Goal: Task Accomplishment & Management: Complete application form

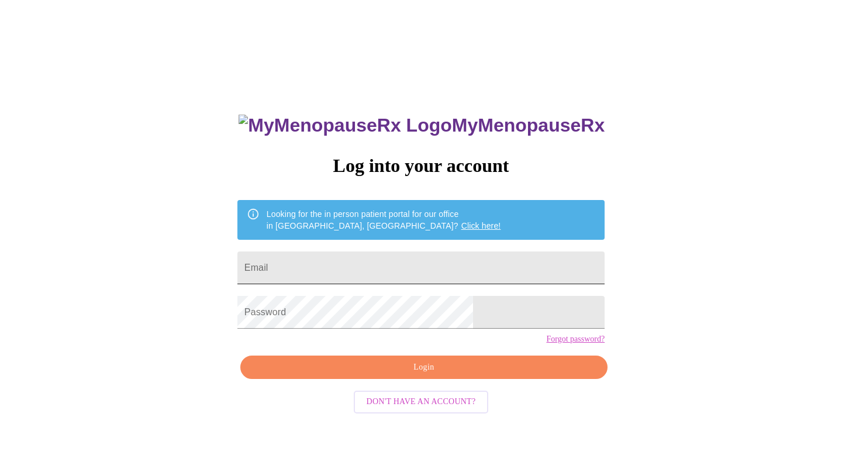
click at [365, 262] on input "Email" at bounding box center [420, 267] width 367 height 33
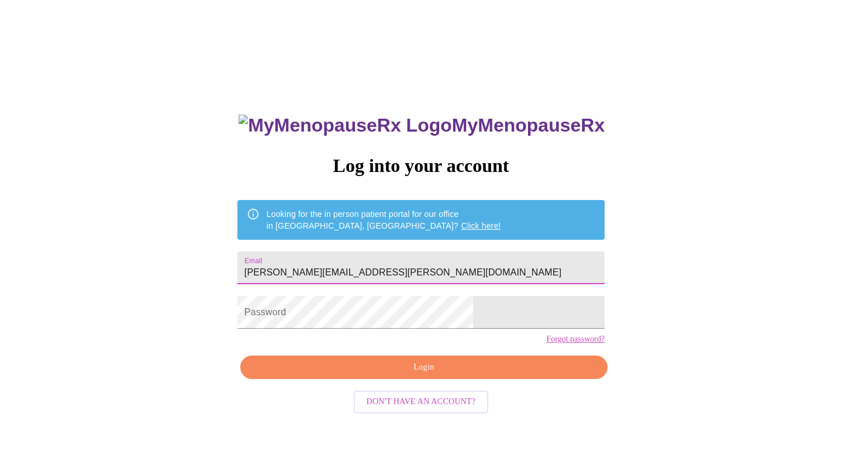
type input "[PERSON_NAME][EMAIL_ADDRESS][PERSON_NAME][DOMAIN_NAME]"
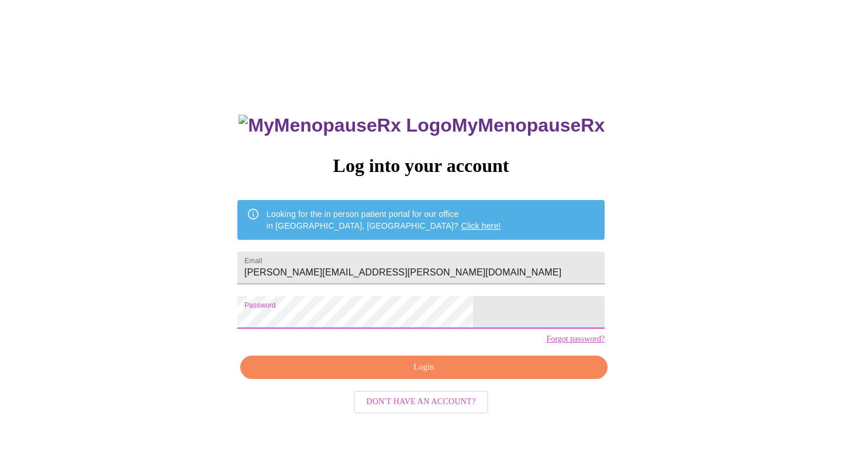
click at [419, 375] on span "Login" at bounding box center [424, 367] width 340 height 15
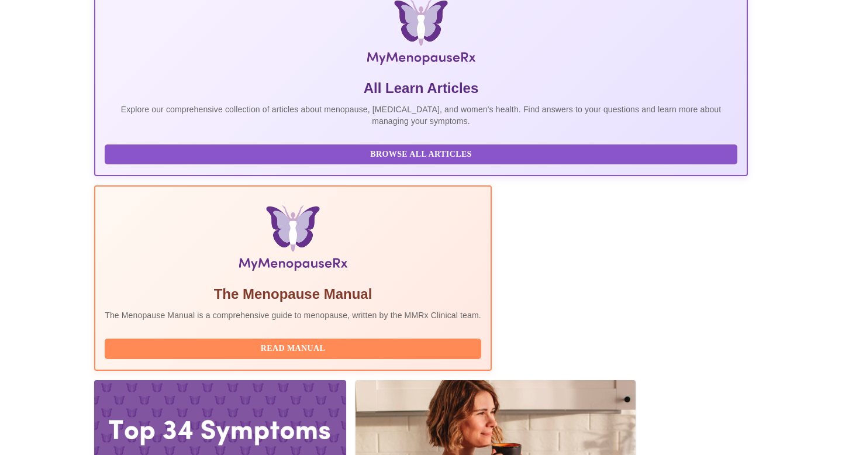
scroll to position [228, 0]
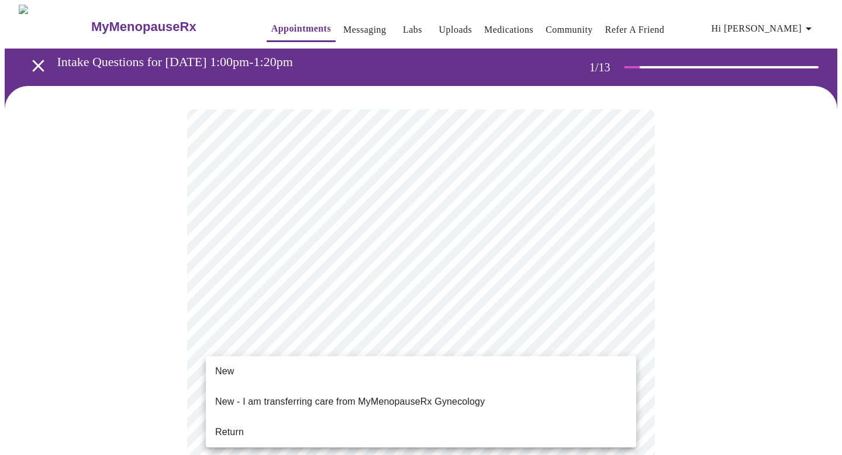
click at [276, 425] on li "Return" at bounding box center [421, 432] width 430 height 21
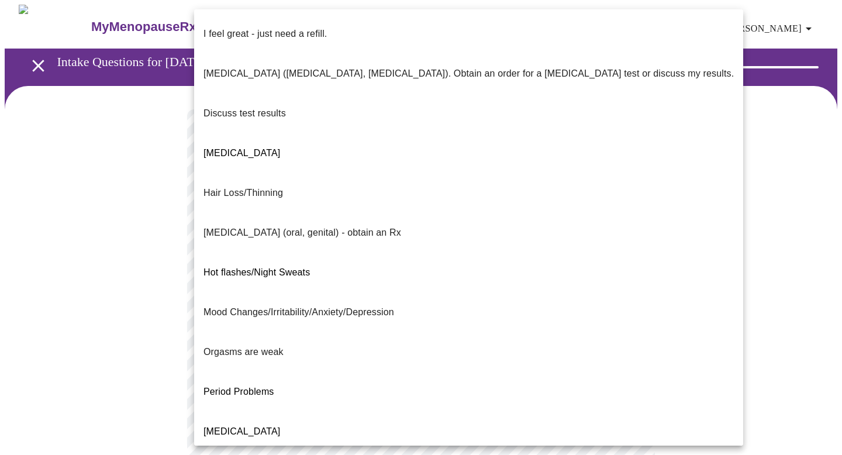
click at [512, 241] on body "MyMenopauseRx Appointments Messaging Labs Uploads Medications Community Refer a…" at bounding box center [421, 410] width 833 height 811
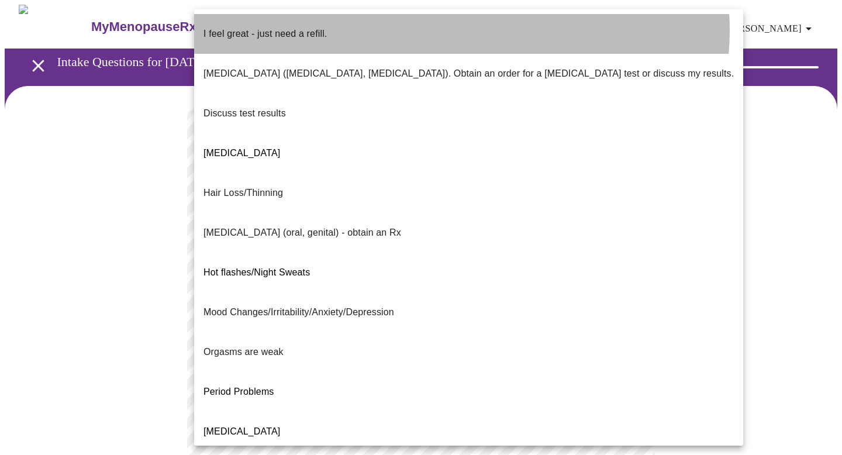
click at [461, 30] on li "I feel great - just need a refill." at bounding box center [468, 34] width 549 height 40
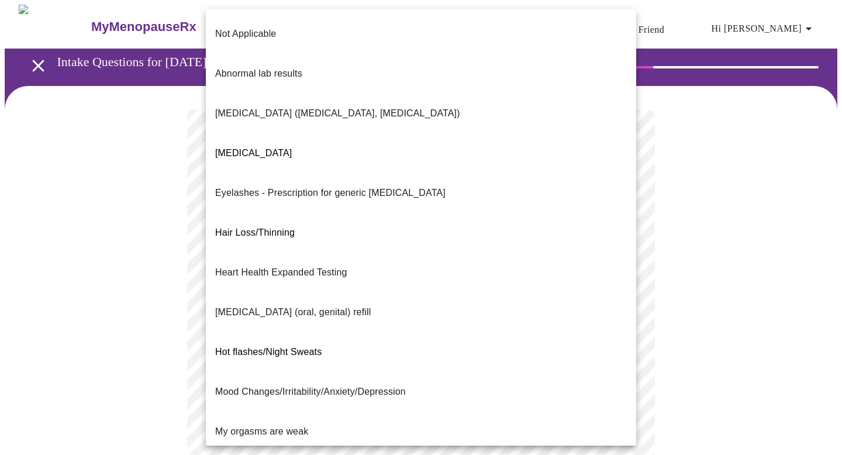
click at [309, 339] on body "MyMenopauseRx Appointments Messaging Labs Uploads Medications Community Refer a…" at bounding box center [421, 407] width 833 height 805
click at [715, 263] on div at bounding box center [421, 227] width 842 height 455
click at [519, 334] on body "MyMenopauseRx Appointments Messaging Labs Uploads Medications Community Refer a…" at bounding box center [421, 407] width 833 height 805
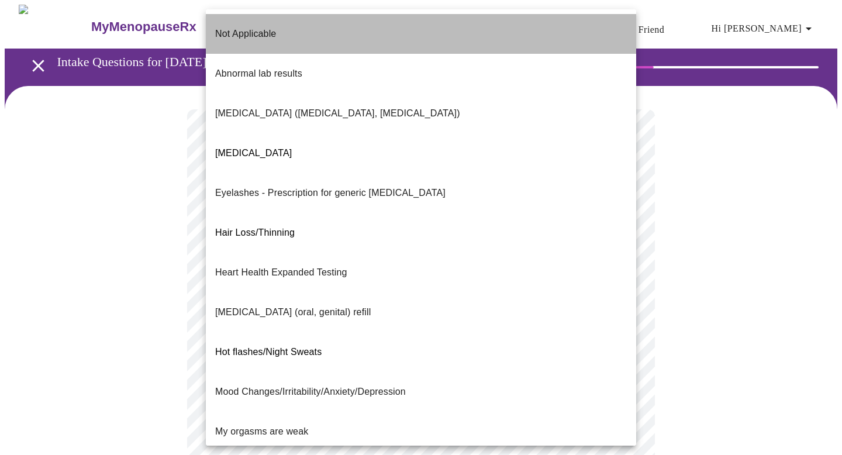
click at [361, 22] on li "Not Applicable" at bounding box center [421, 34] width 430 height 40
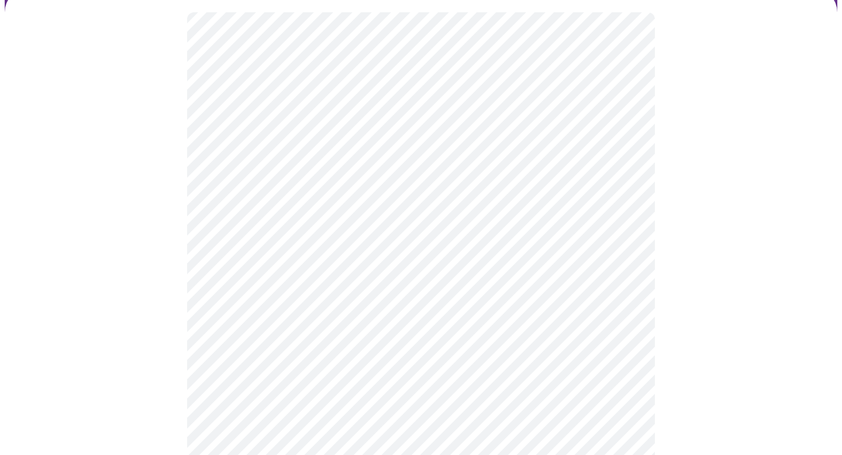
scroll to position [167, 0]
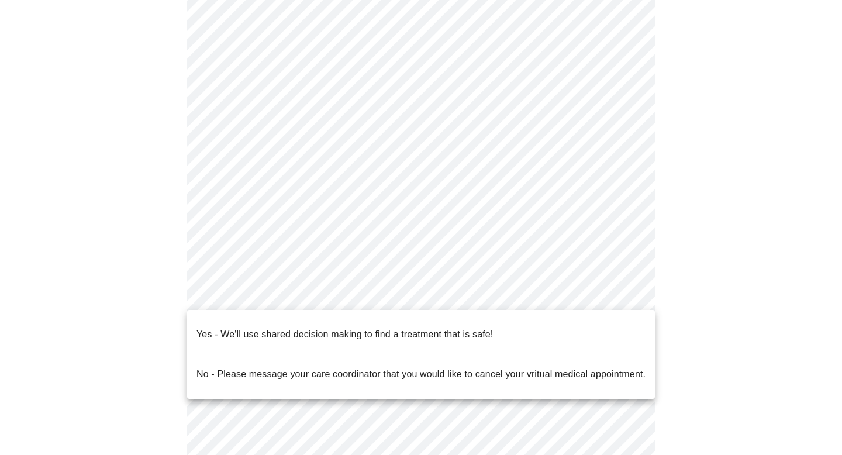
click at [410, 289] on body "MyMenopauseRx Appointments Messaging Labs Uploads Medications Community Refer a…" at bounding box center [421, 237] width 833 height 798
click at [389, 327] on p "Yes - We'll use shared decision making to find a treatment that is safe!" at bounding box center [344, 334] width 296 height 14
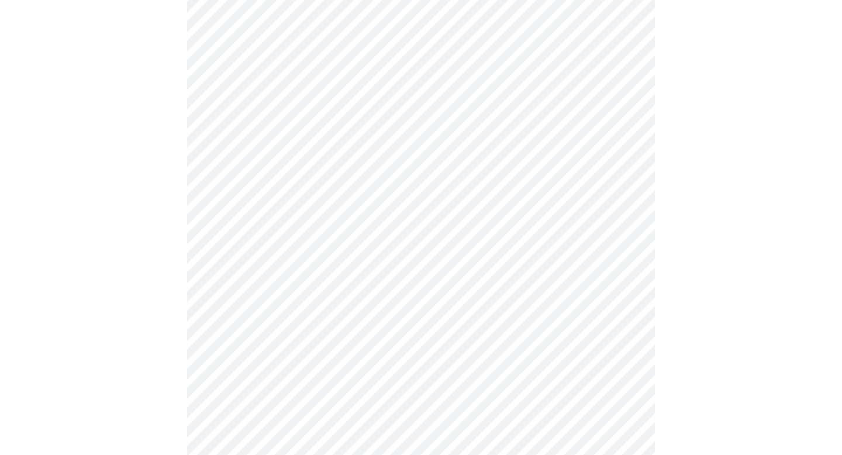
scroll to position [0, 0]
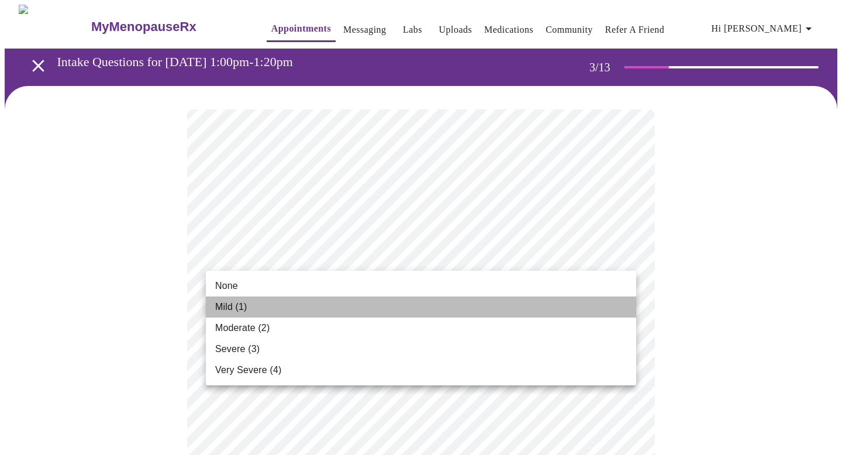
click at [299, 305] on li "Mild (1)" at bounding box center [421, 306] width 430 height 21
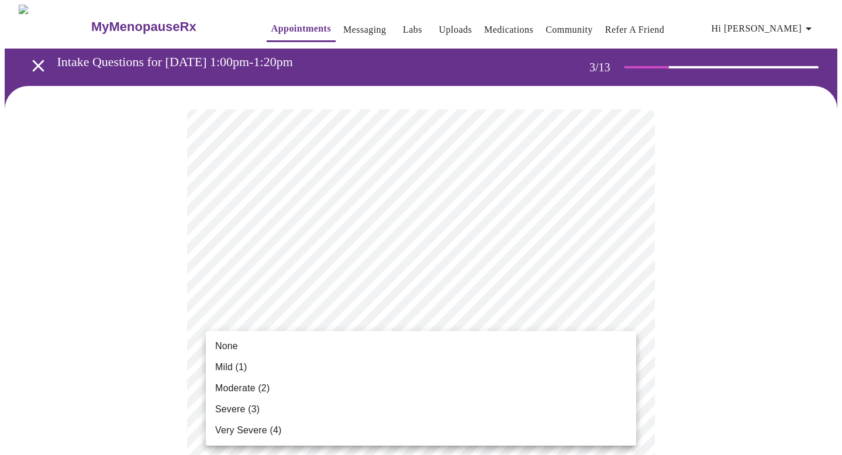
click at [318, 344] on li "None" at bounding box center [421, 346] width 430 height 21
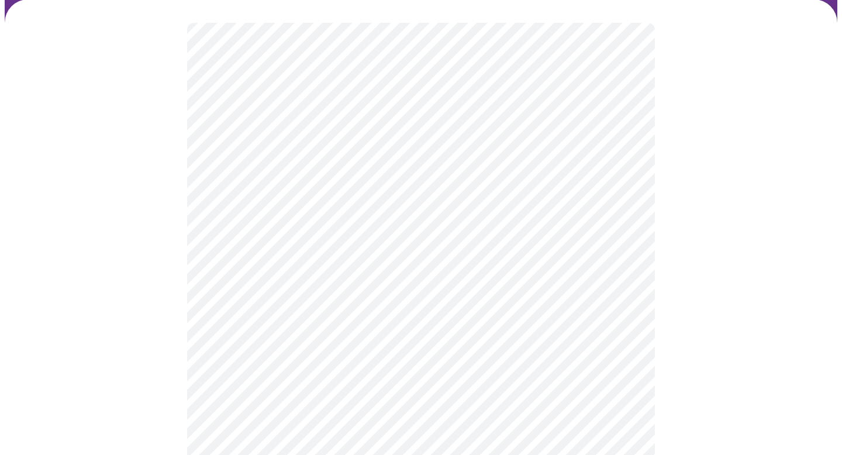
scroll to position [103, 0]
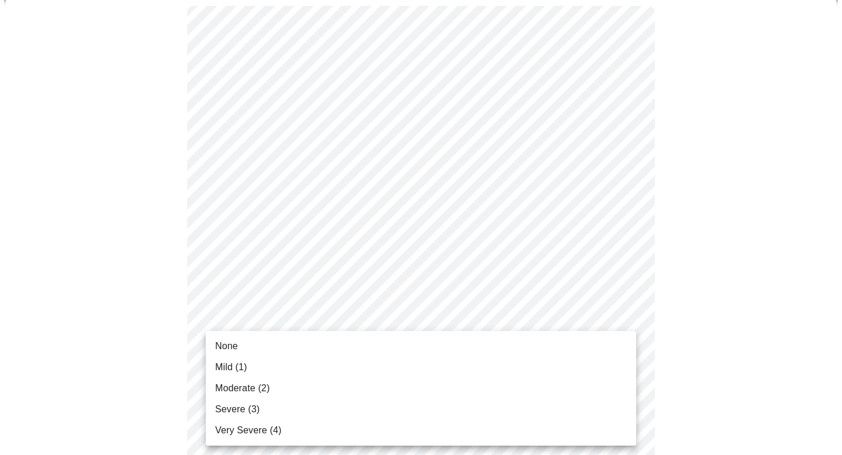
click at [310, 367] on li "Mild (1)" at bounding box center [421, 367] width 430 height 21
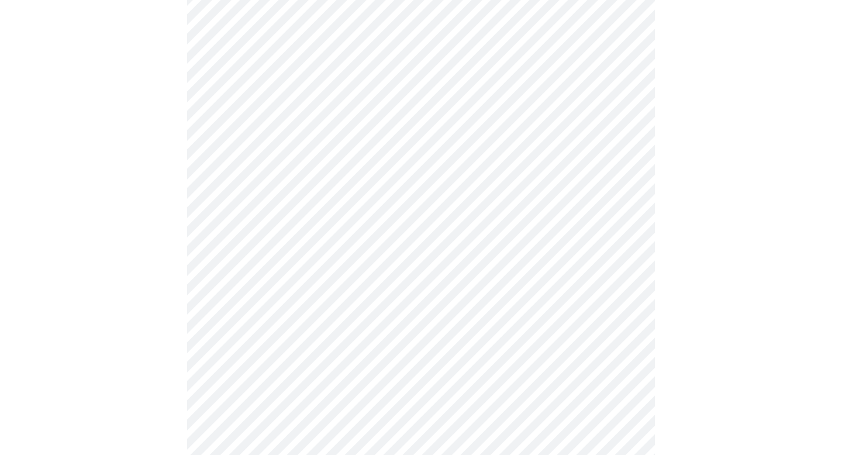
scroll to position [231, 0]
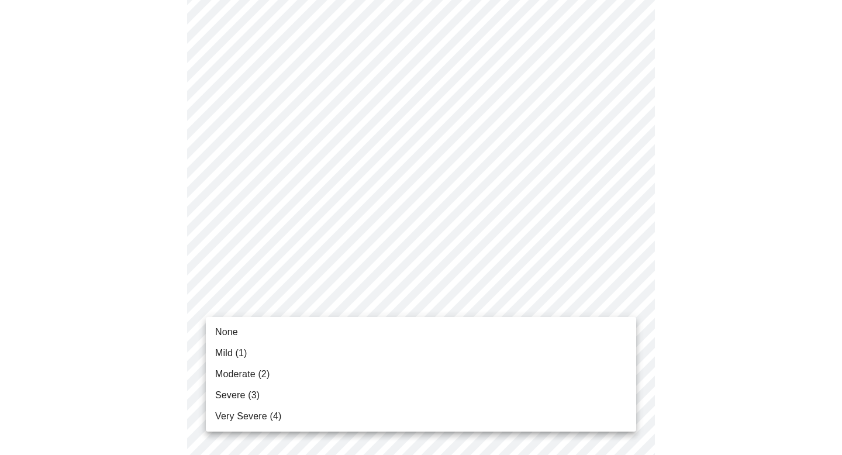
click at [289, 370] on li "Moderate (2)" at bounding box center [421, 374] width 430 height 21
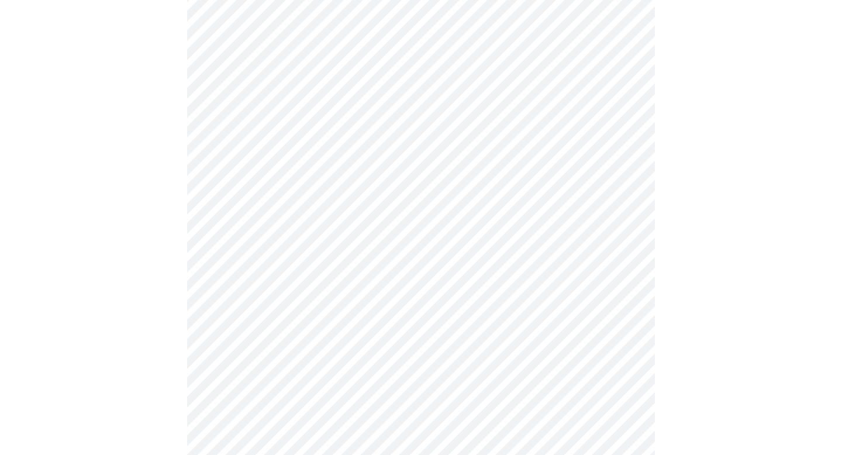
scroll to position [302, 0]
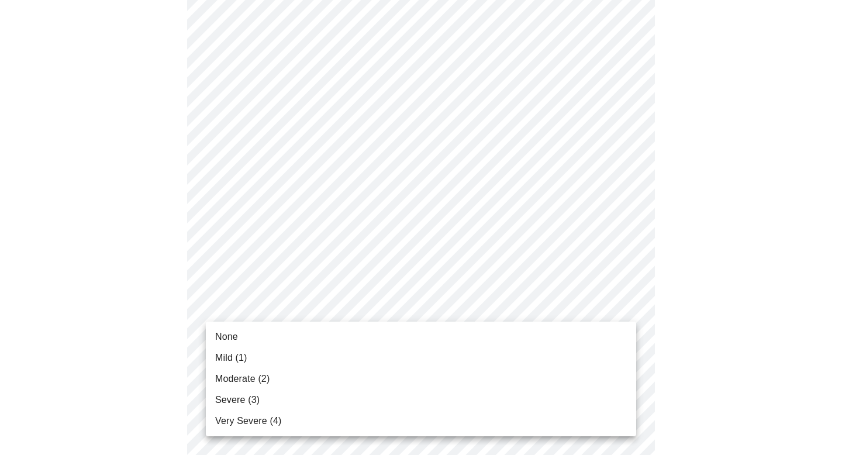
click at [304, 308] on body "MyMenopauseRx Appointments Messaging Labs Uploads Medications Community Refer a…" at bounding box center [421, 447] width 833 height 1490
click at [273, 374] on li "Moderate (2)" at bounding box center [421, 378] width 430 height 21
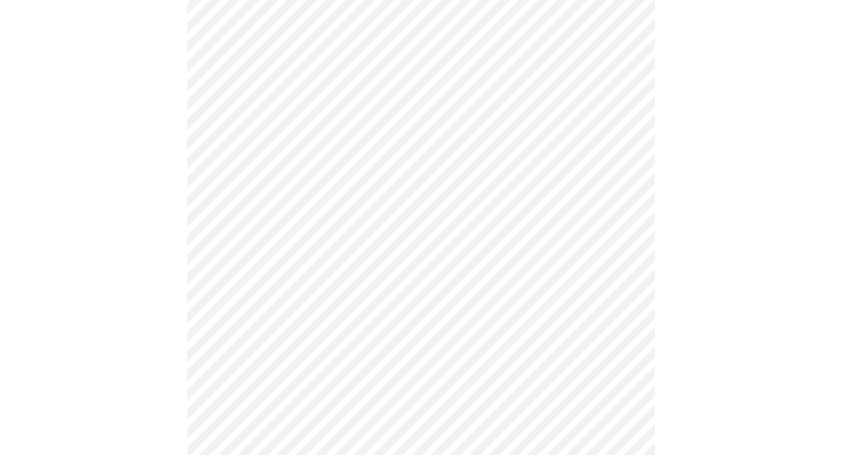
scroll to position [420, 0]
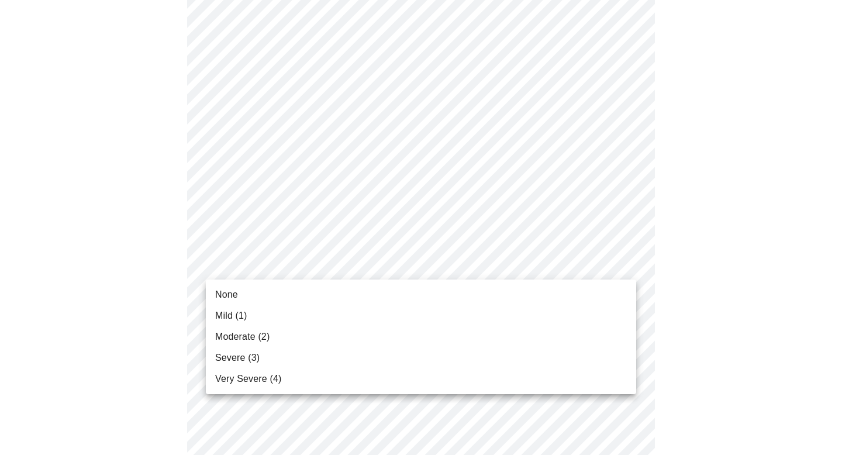
click at [299, 257] on body "MyMenopauseRx Appointments Messaging Labs Uploads Medications Community Refer a…" at bounding box center [421, 320] width 833 height 1473
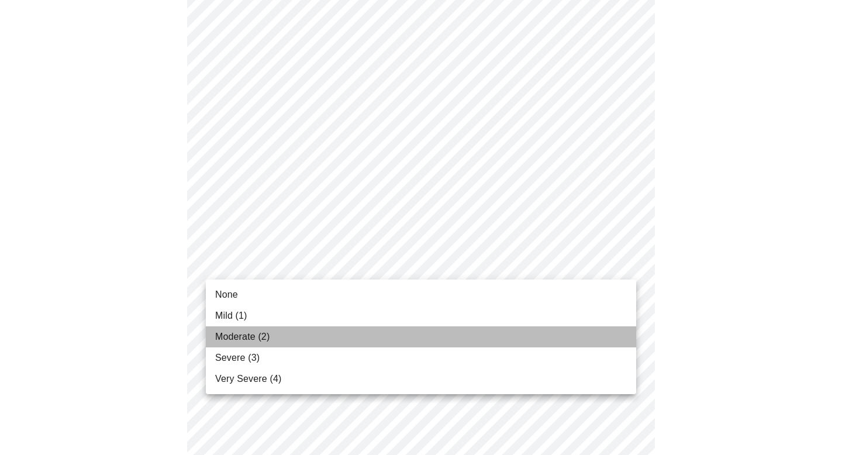
click at [275, 338] on li "Moderate (2)" at bounding box center [421, 336] width 430 height 21
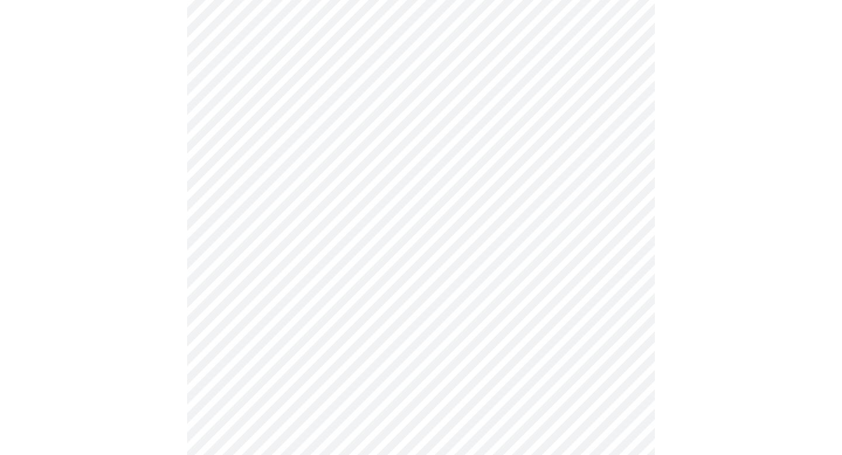
scroll to position [540, 0]
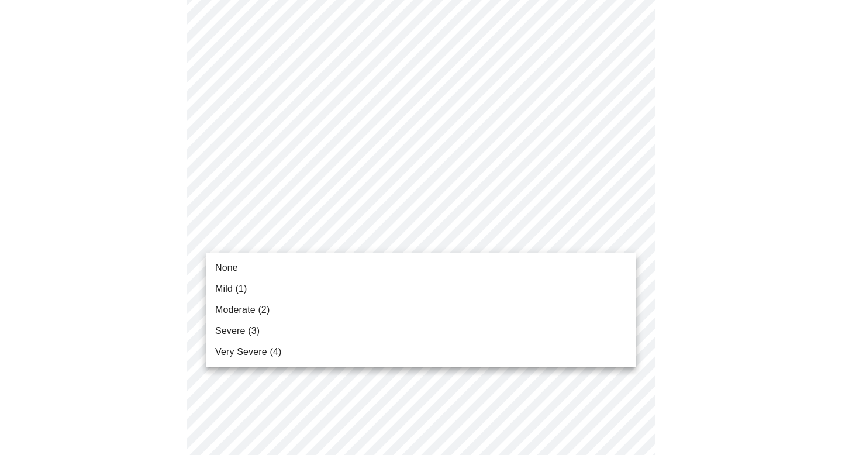
click at [332, 233] on body "MyMenopauseRx Appointments Messaging Labs Uploads Medications Community Refer a…" at bounding box center [421, 193] width 833 height 1457
click at [286, 310] on li "Moderate (2)" at bounding box center [421, 309] width 430 height 21
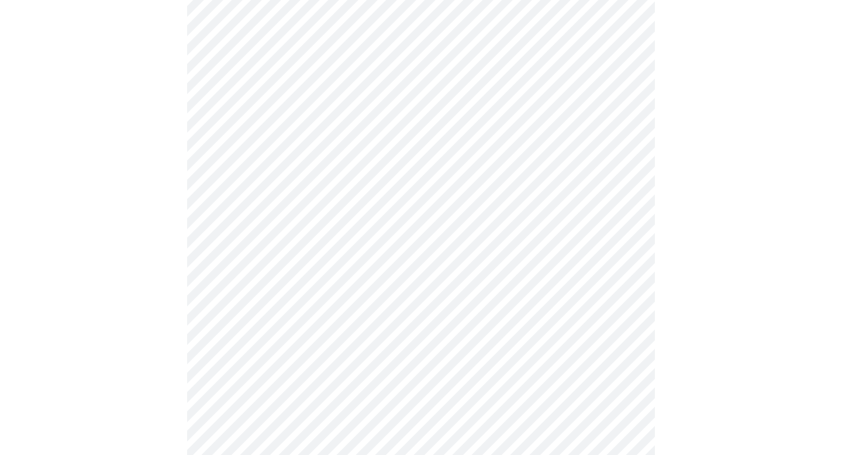
scroll to position [633, 0]
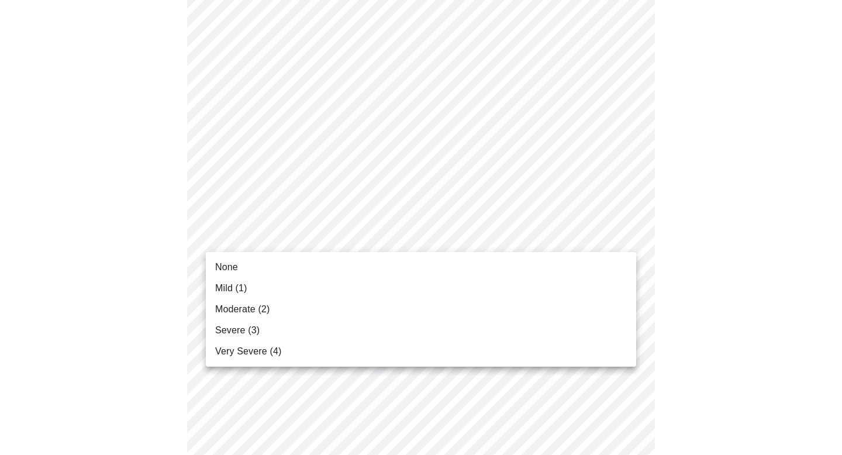
click at [324, 234] on body "MyMenopauseRx Appointments Messaging Labs Uploads Medications Community Refer a…" at bounding box center [421, 92] width 833 height 1441
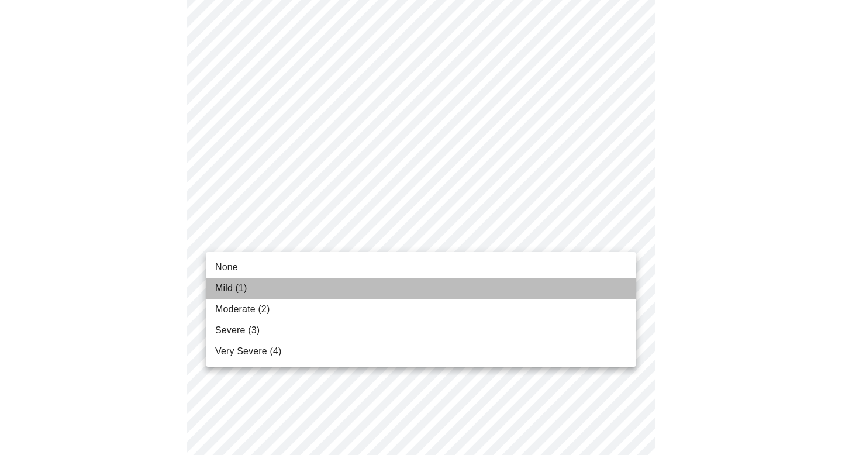
click at [277, 286] on li "Mild (1)" at bounding box center [421, 288] width 430 height 21
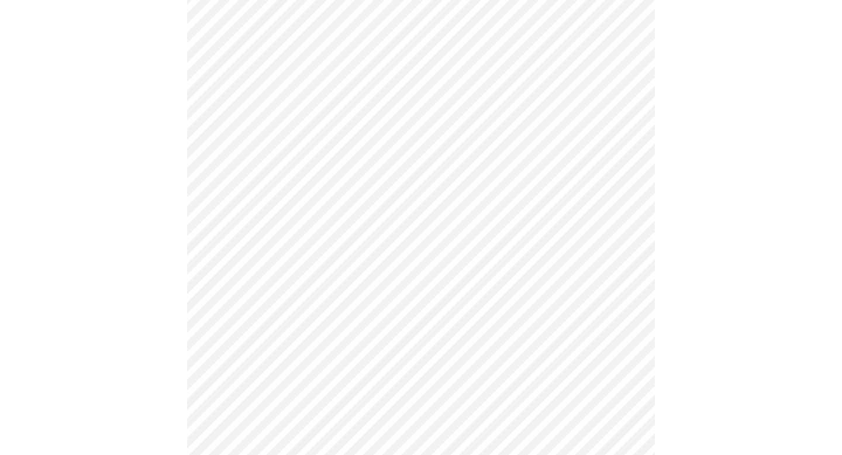
scroll to position [689, 0]
click at [301, 263] on body "MyMenopauseRx Appointments Messaging Labs Uploads Medications Community Refer a…" at bounding box center [421, 27] width 833 height 1424
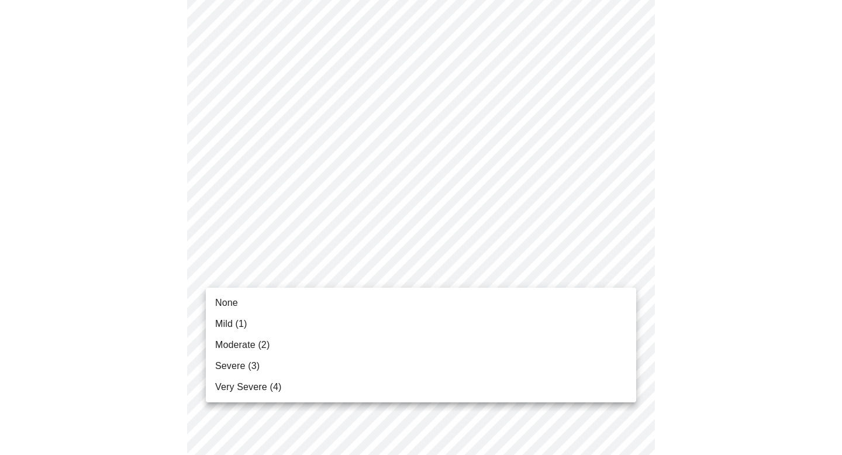
click at [271, 340] on li "Moderate (2)" at bounding box center [421, 344] width 430 height 21
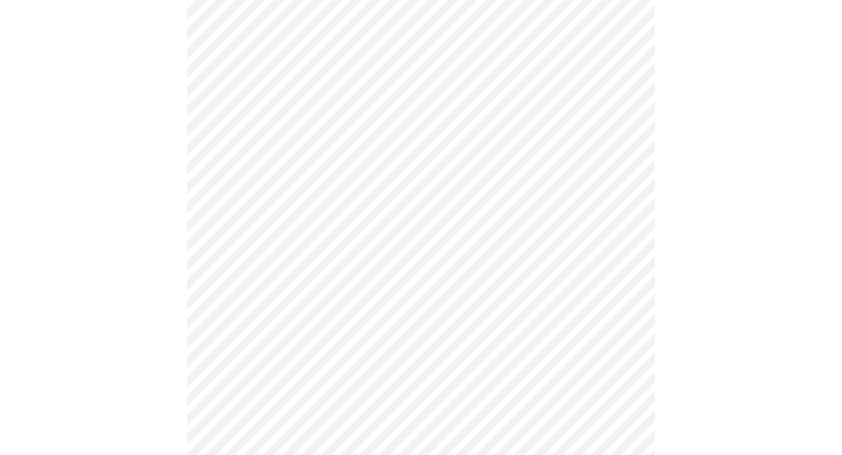
scroll to position [758, 0]
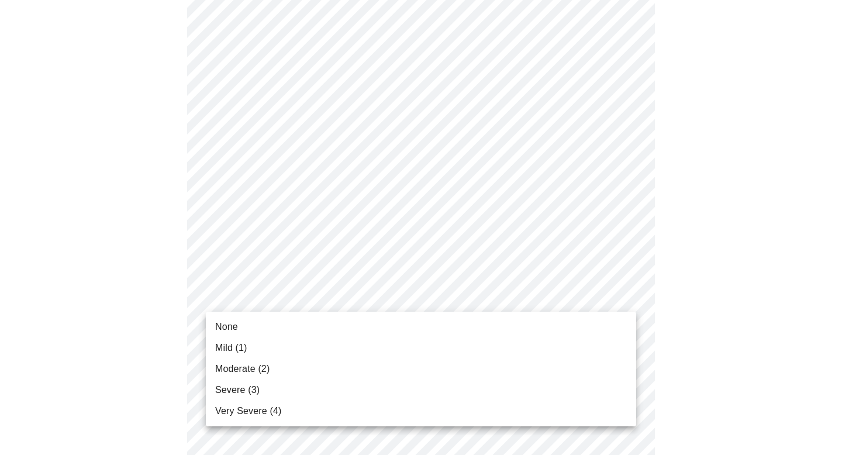
click at [272, 332] on li "None" at bounding box center [421, 326] width 430 height 21
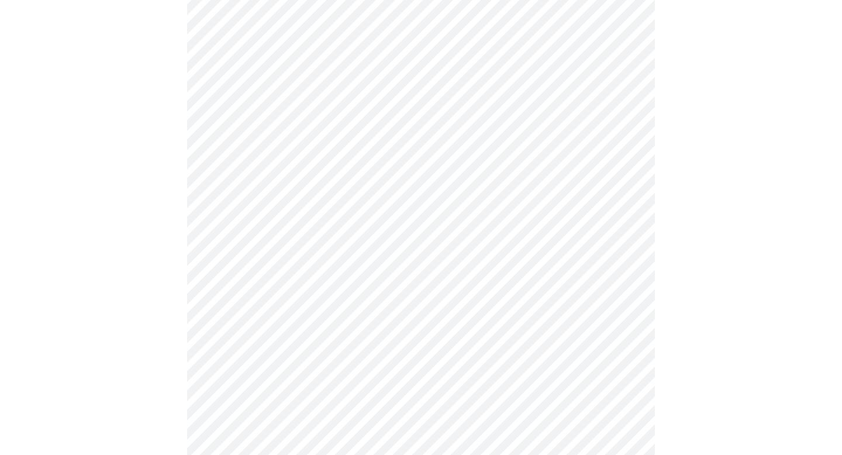
scroll to position [861, 0]
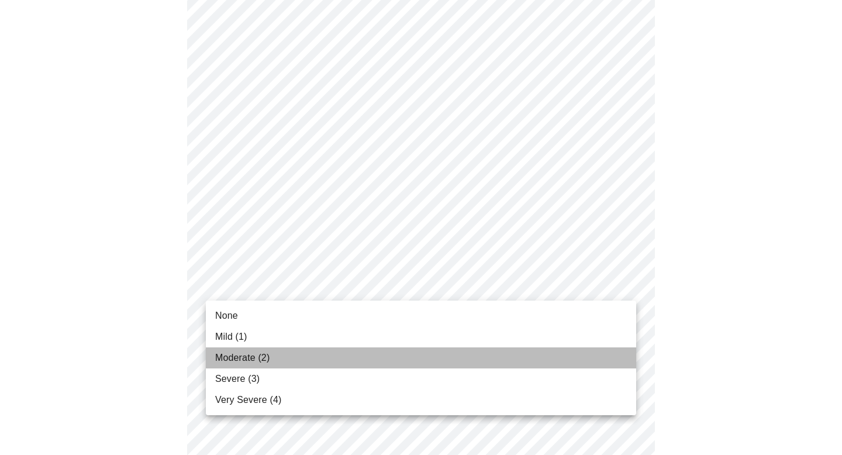
click at [273, 354] on li "Moderate (2)" at bounding box center [421, 357] width 430 height 21
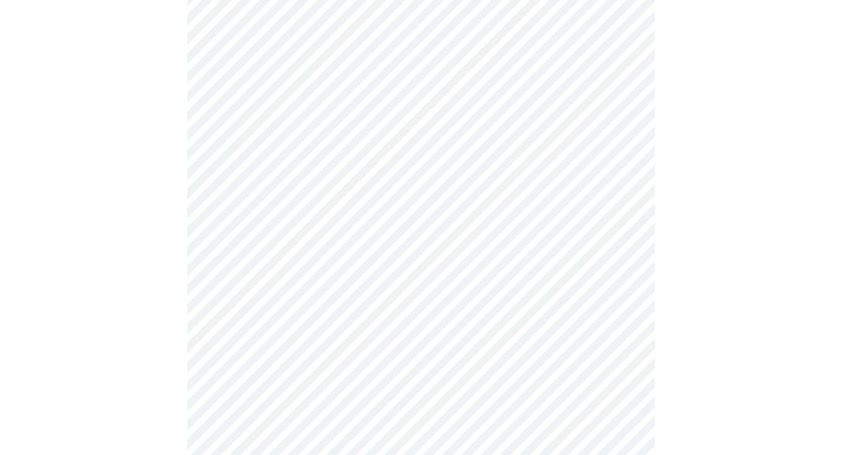
scroll to position [401, 0]
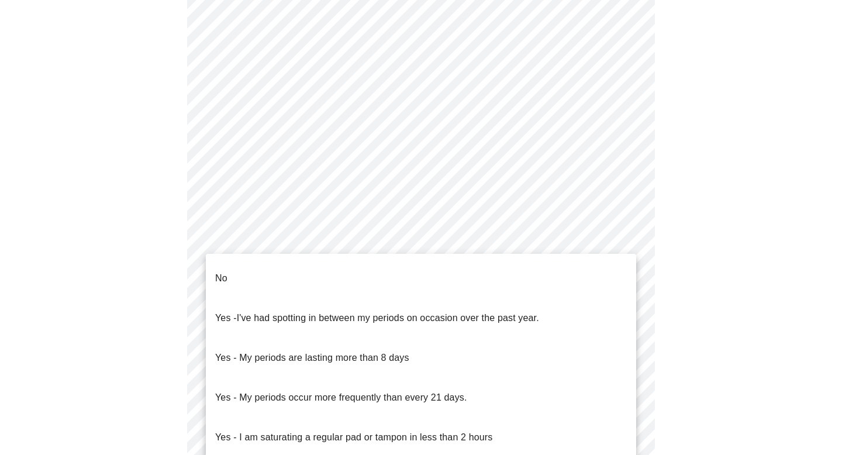
click at [347, 310] on body "MyMenopauseRx Appointments Messaging Labs Uploads Medications Community Refer a…" at bounding box center [421, 181] width 833 height 1154
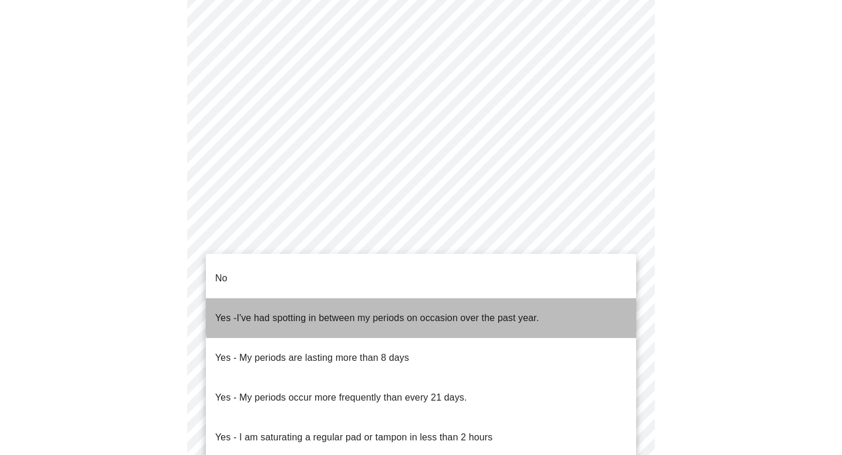
click at [439, 313] on span "I've had spotting in between my periods on occasion over the past year." at bounding box center [388, 318] width 302 height 10
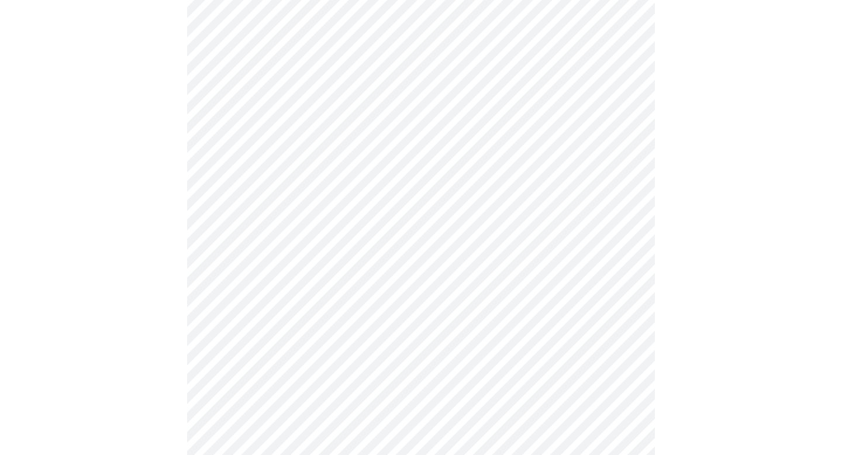
scroll to position [432, 0]
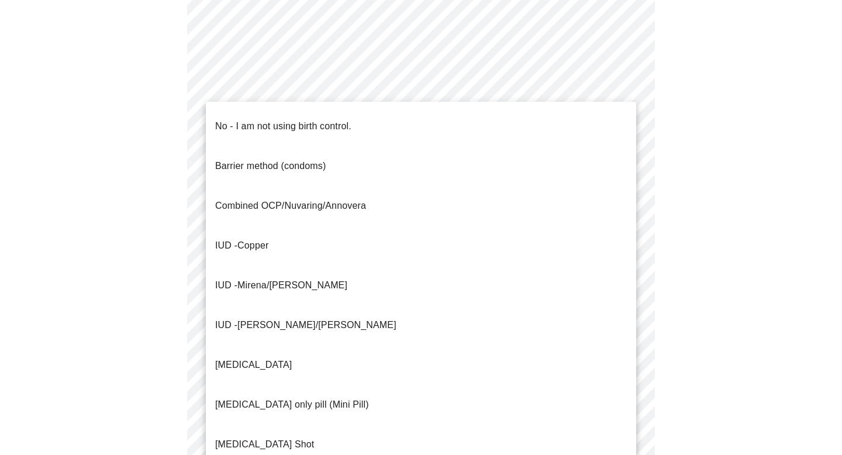
click at [499, 368] on body "MyMenopauseRx Appointments Messaging Labs Uploads Medications Community Refer a…" at bounding box center [421, 146] width 833 height 1147
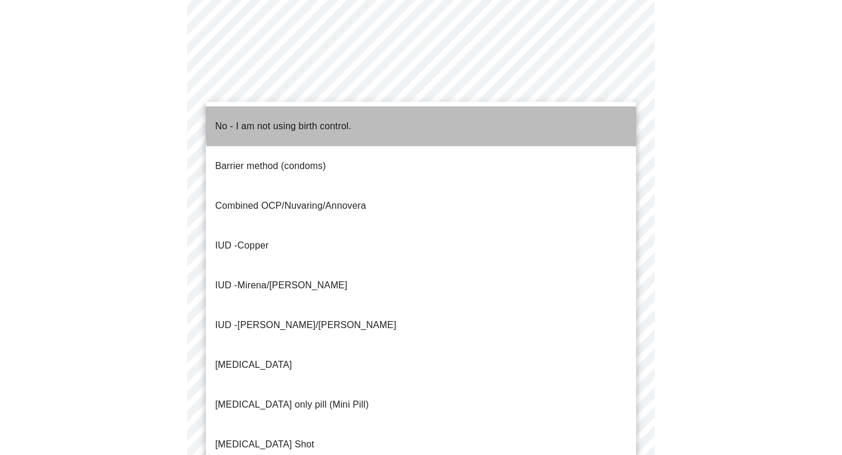
click at [424, 113] on li "No - I am not using birth control." at bounding box center [421, 126] width 430 height 40
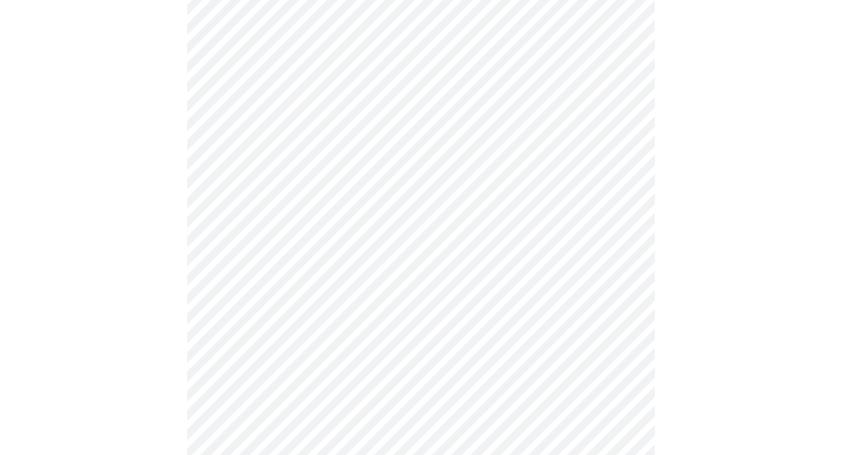
scroll to position [568, 0]
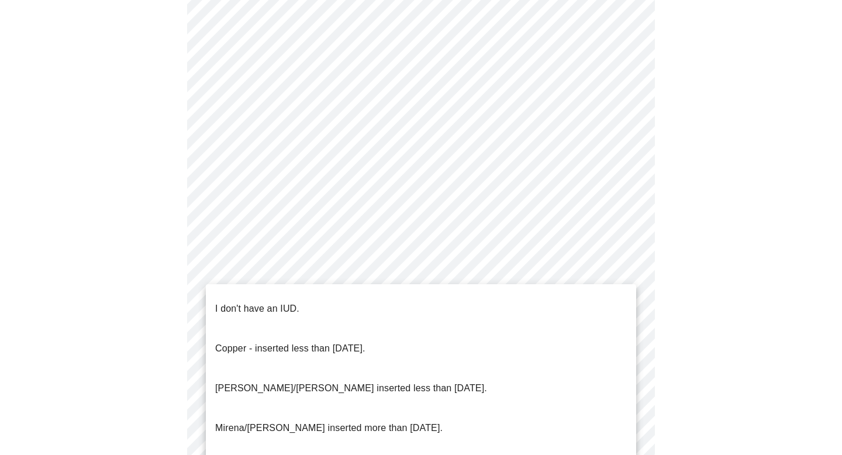
click at [433, 309] on body "MyMenopauseRx Appointments Messaging Labs Uploads Medications Community Refer a…" at bounding box center [421, 6] width 833 height 1140
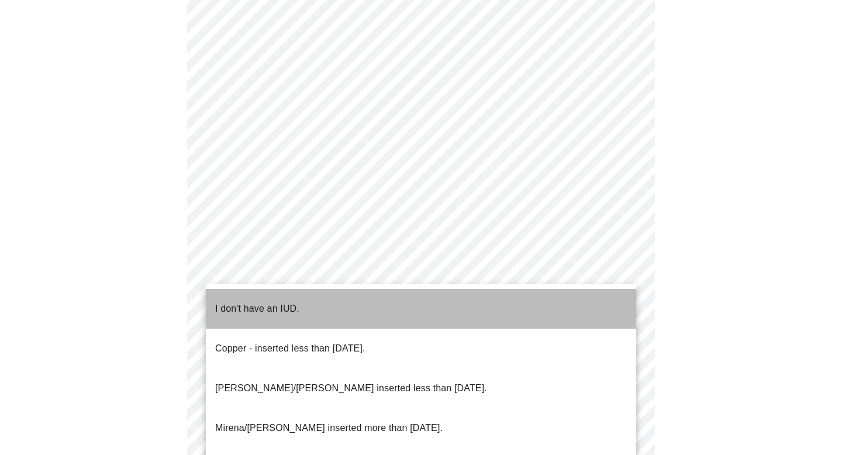
click at [433, 309] on li "I don't have an IUD." at bounding box center [421, 309] width 430 height 40
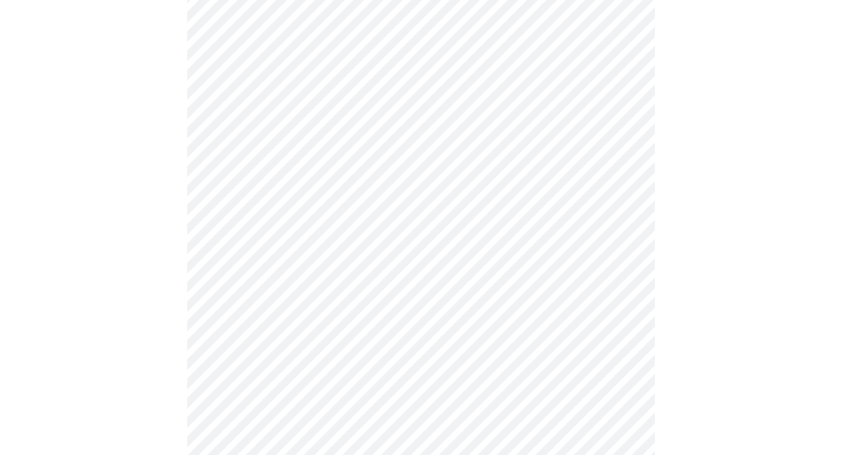
scroll to position [626, 0]
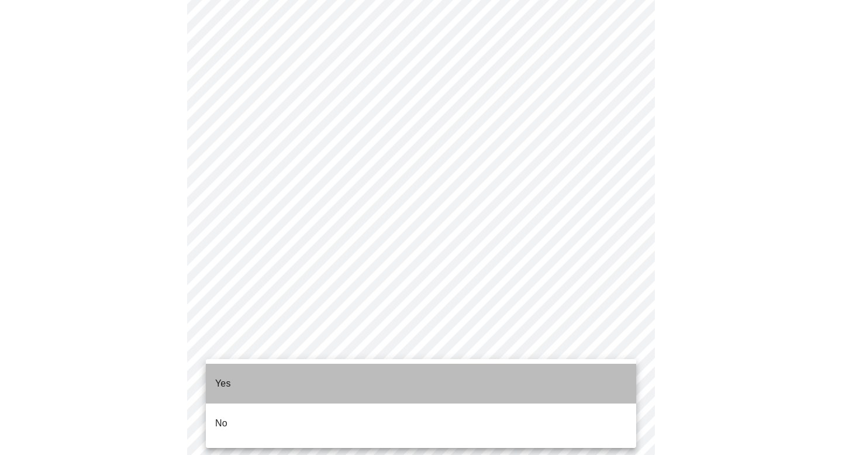
click at [361, 377] on li "Yes" at bounding box center [421, 384] width 430 height 40
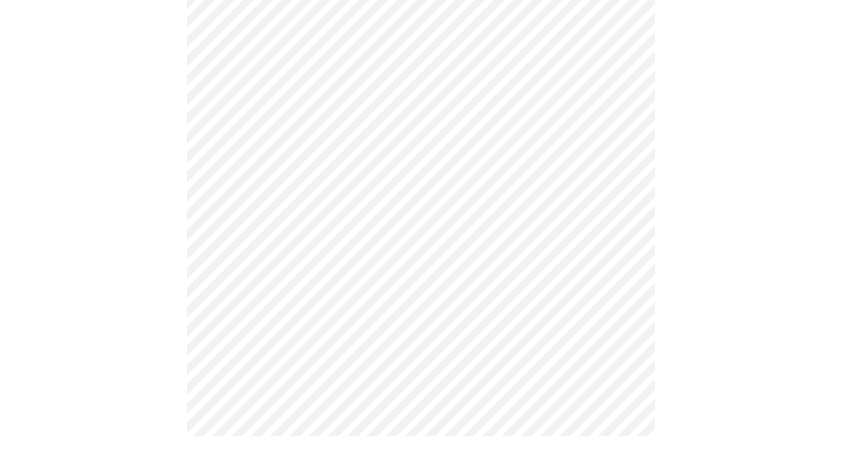
scroll to position [0, 0]
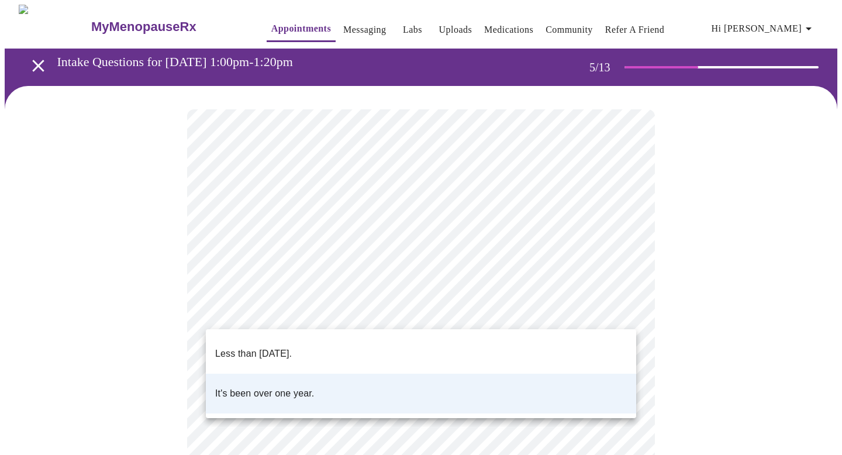
click at [622, 310] on body "MyMenopauseRx Appointments Messaging Labs Uploads Medications Community Refer a…" at bounding box center [421, 437] width 833 height 864
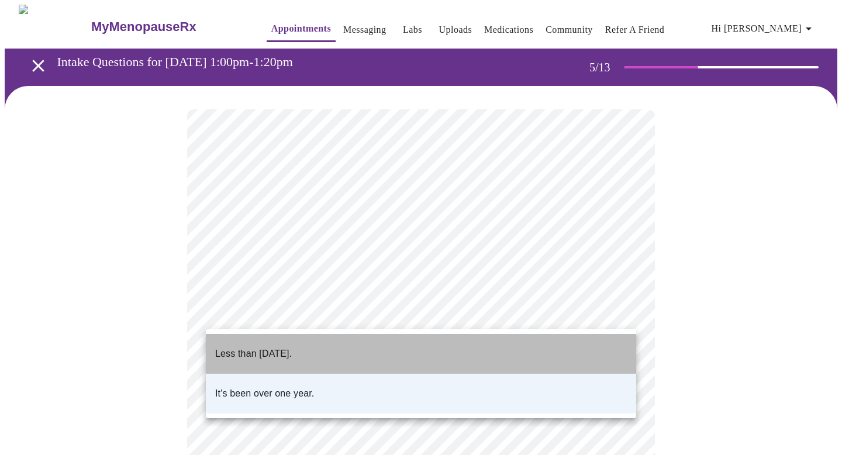
click at [553, 338] on li "Less than one year ago." at bounding box center [421, 354] width 430 height 40
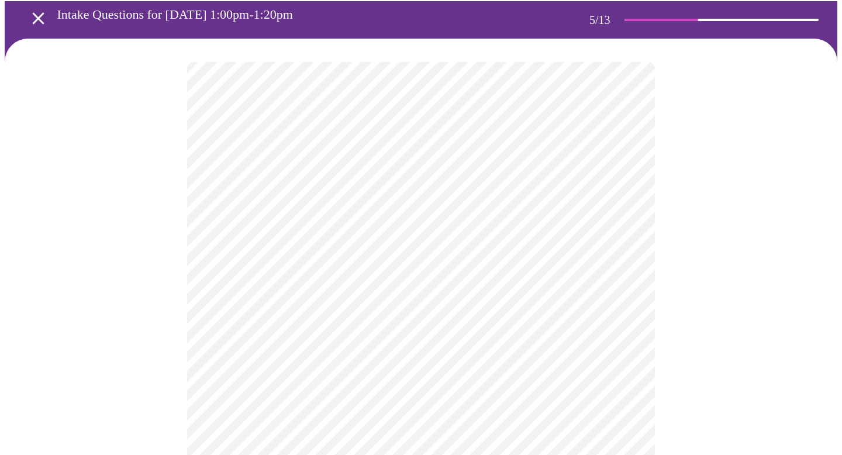
scroll to position [48, 0]
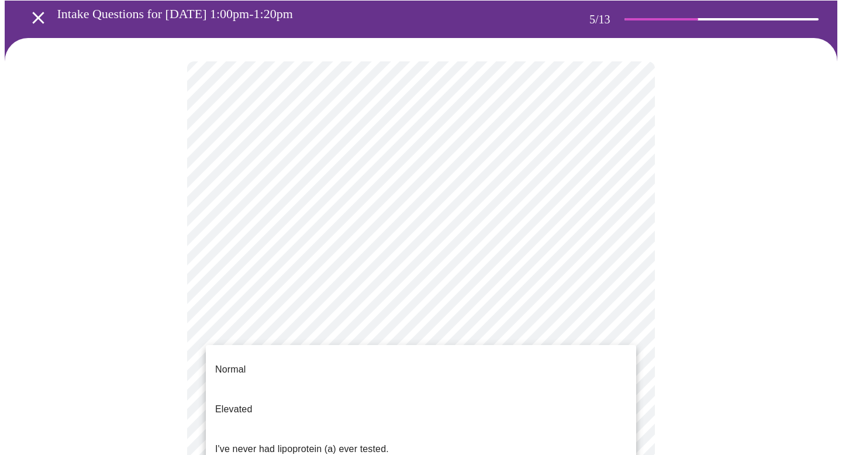
click at [555, 358] on body "MyMenopauseRx Appointments Messaging Labs Uploads Medications Community Refer a…" at bounding box center [421, 389] width 833 height 864
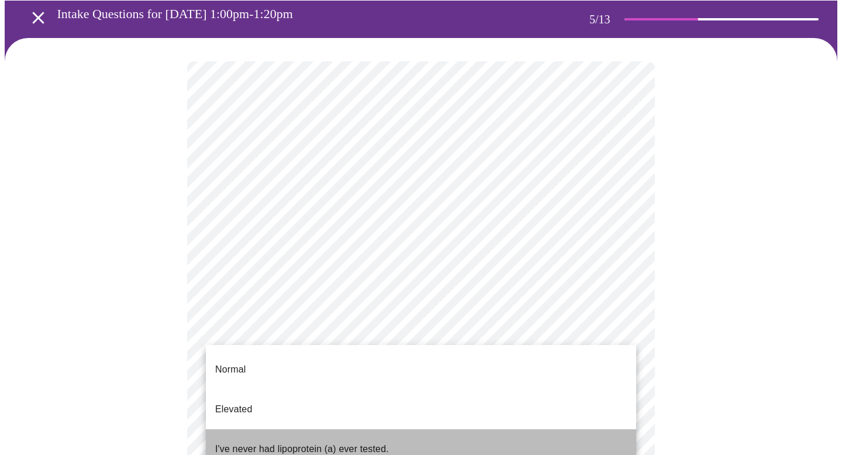
click at [519, 429] on li "I've never had lipoprotein (a) ever tested." at bounding box center [421, 449] width 430 height 40
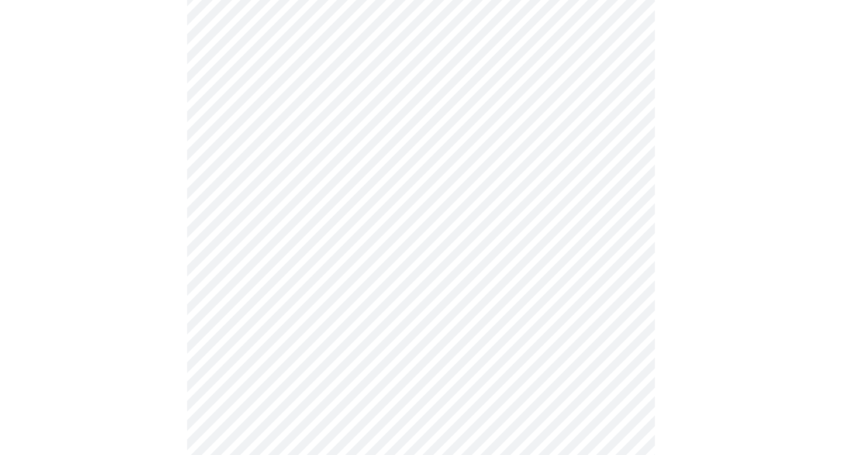
scroll to position [2945, 0]
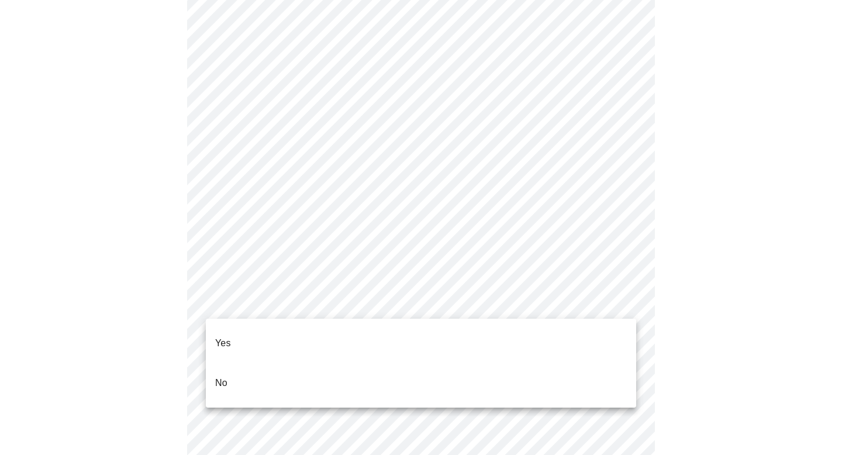
click at [455, 363] on li "No" at bounding box center [421, 383] width 430 height 40
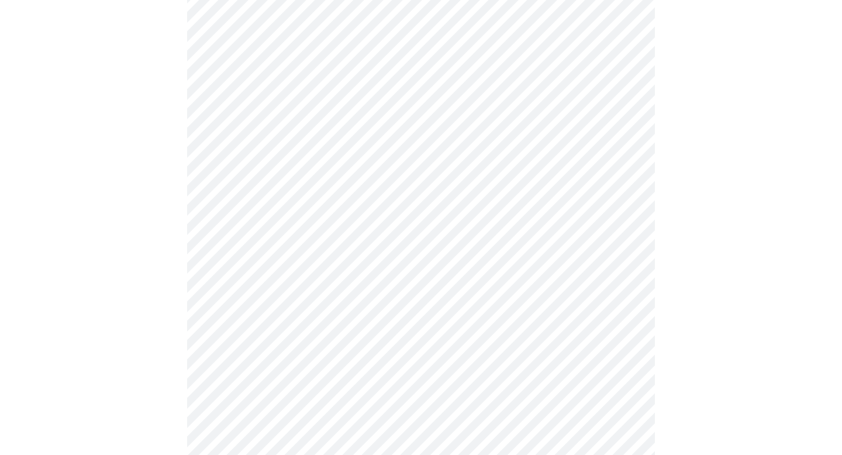
scroll to position [747, 0]
